Goal: Navigation & Orientation: Find specific page/section

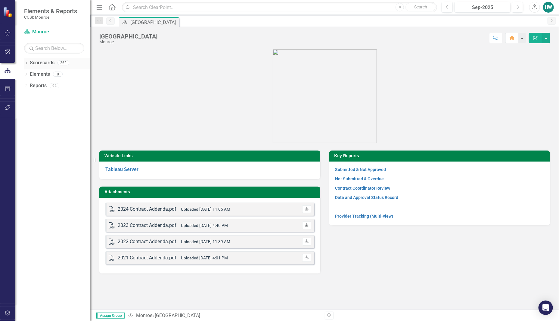
click at [26, 62] on icon at bounding box center [27, 63] width 2 height 3
click at [30, 75] on icon "Dropdown" at bounding box center [29, 74] width 5 height 4
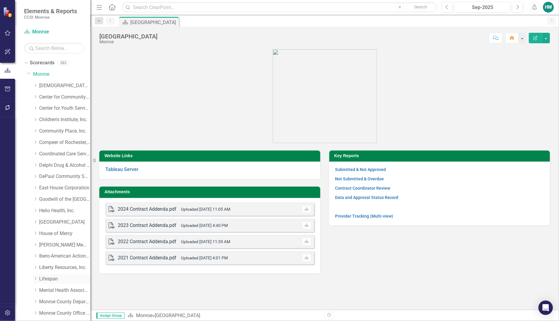
click at [36, 277] on icon "Dropdown" at bounding box center [35, 279] width 5 height 4
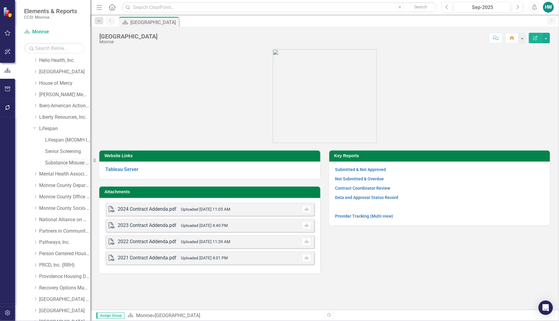
click at [53, 162] on link "Substance Misuse Education" at bounding box center [67, 163] width 45 height 7
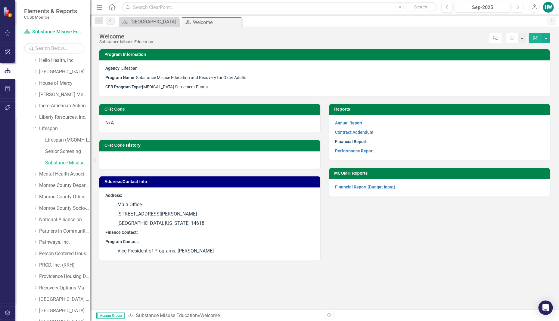
click at [354, 140] on link "Financial Report" at bounding box center [351, 141] width 32 height 5
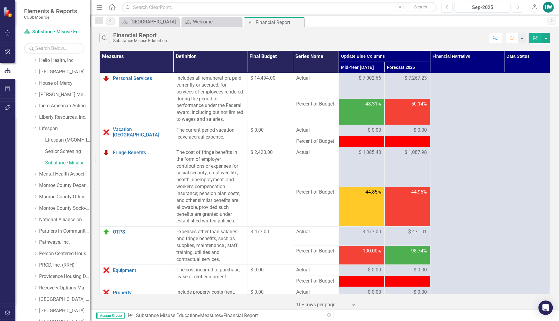
click at [517, 8] on icon "button" at bounding box center [518, 7] width 2 height 4
click at [194, 22] on div "Welcome" at bounding box center [213, 22] width 40 height 8
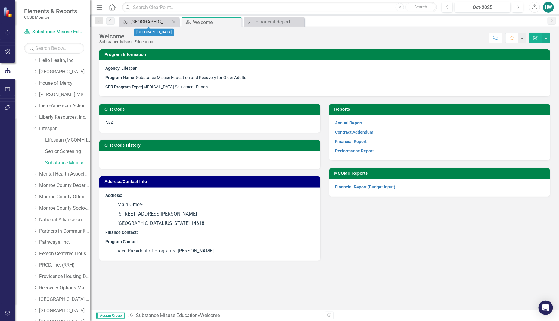
click at [163, 23] on div "[GEOGRAPHIC_DATA]" at bounding box center [150, 22] width 40 height 8
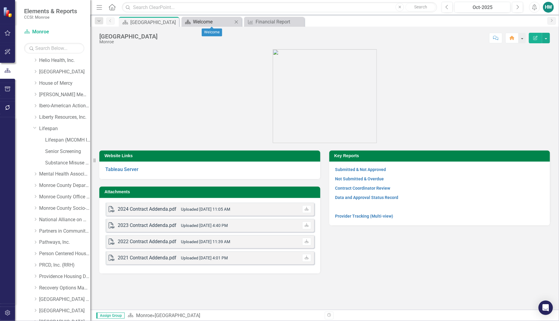
click at [212, 23] on div "Welcome" at bounding box center [213, 22] width 40 height 8
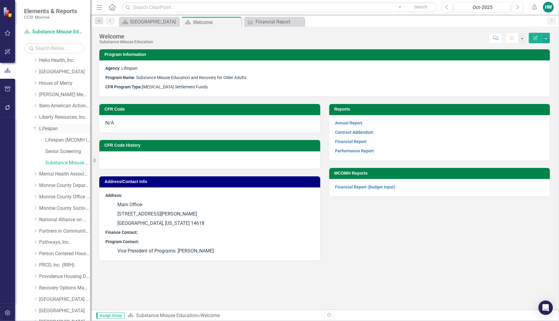
click at [52, 129] on link "Lifespan" at bounding box center [64, 128] width 51 height 7
